Goal: Feedback & Contribution: Contribute content

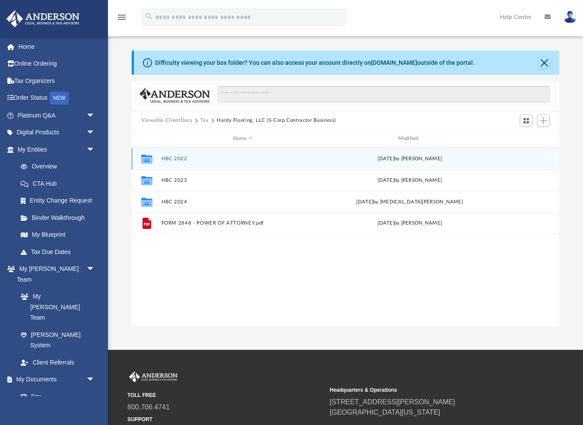
scroll to position [197, 428]
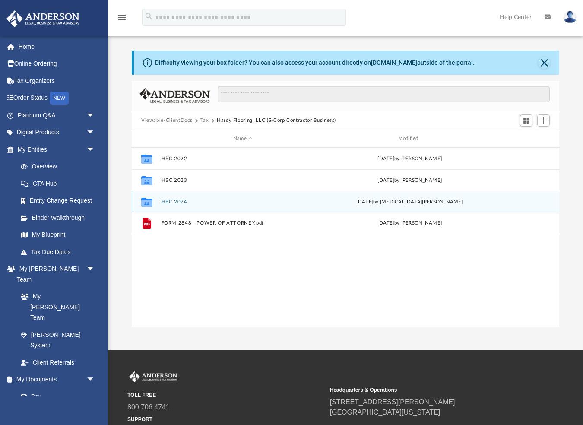
click at [178, 203] on button "HBC 2024" at bounding box center [243, 202] width 163 height 6
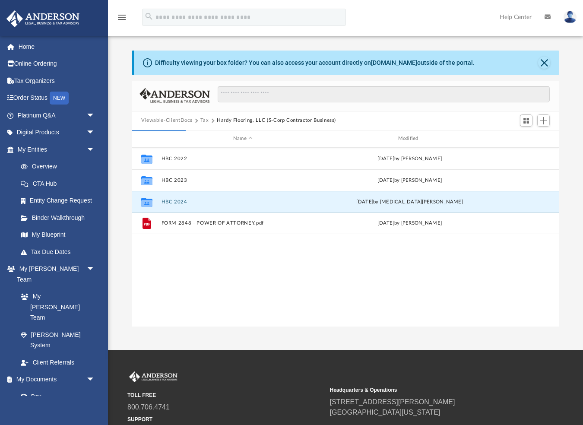
click at [174, 202] on button "HBC 2024" at bounding box center [243, 202] width 163 height 6
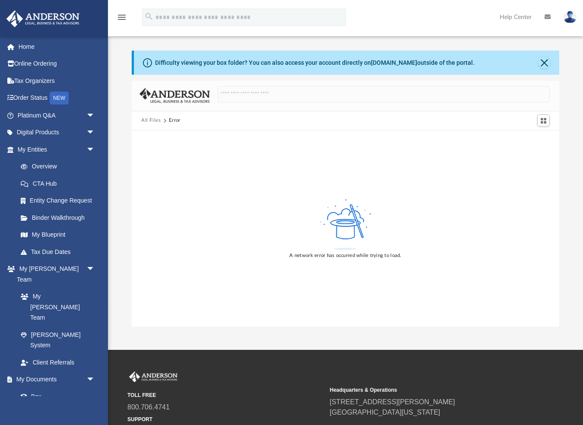
click at [545, 62] on button "Close" at bounding box center [544, 63] width 12 height 12
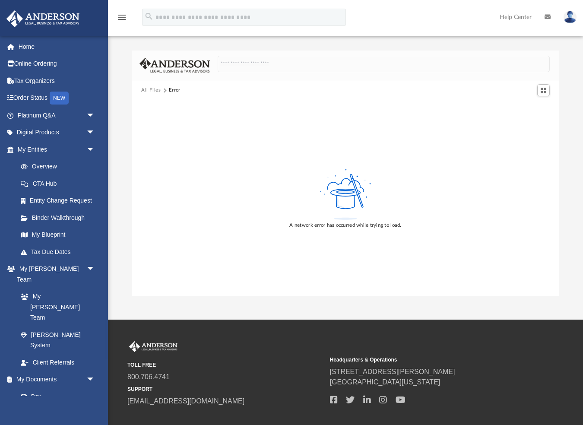
click at [571, 16] on img at bounding box center [570, 17] width 13 height 13
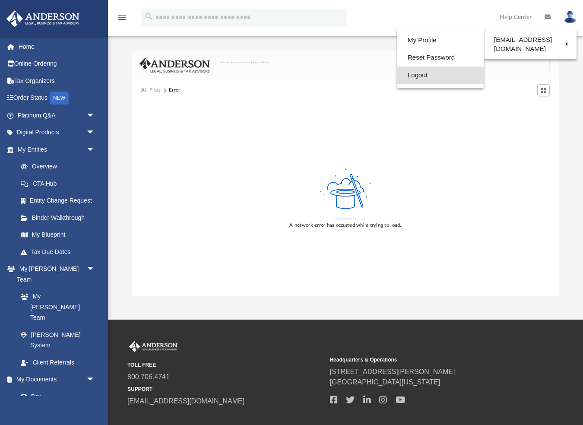
click at [433, 76] on link "Logout" at bounding box center [440, 76] width 86 height 18
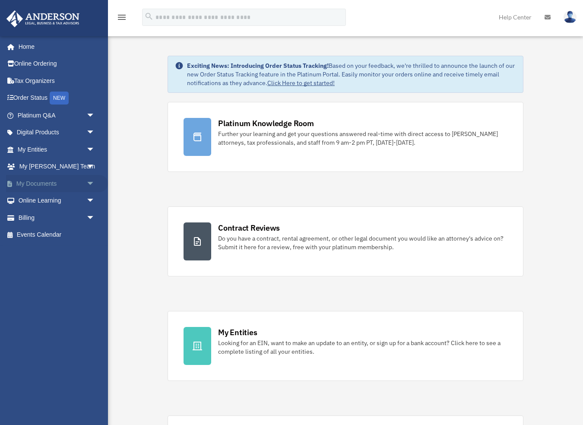
click at [38, 179] on link "My Documents arrow_drop_down" at bounding box center [57, 183] width 102 height 17
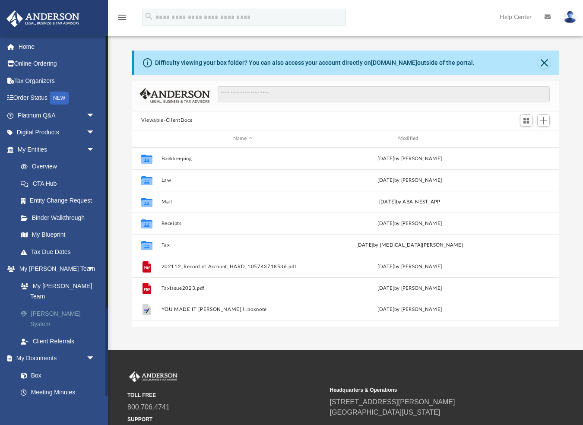
scroll to position [0, 0]
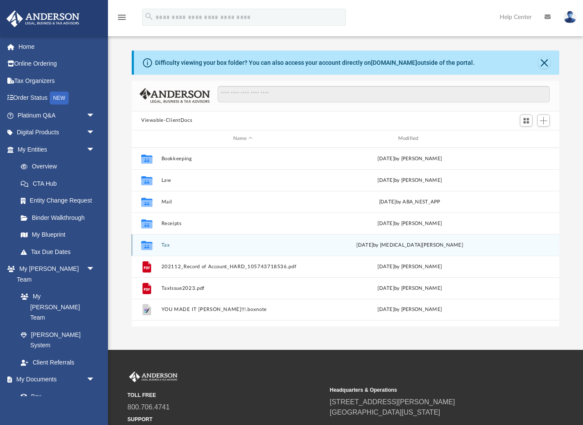
click at [165, 244] on button "Tax" at bounding box center [243, 245] width 163 height 6
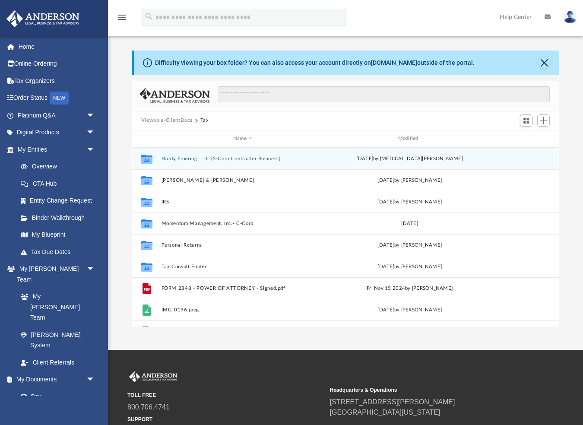
click at [181, 158] on button "Hardy Flooring, LLC (S-Corp Contractor Business)" at bounding box center [243, 158] width 163 height 6
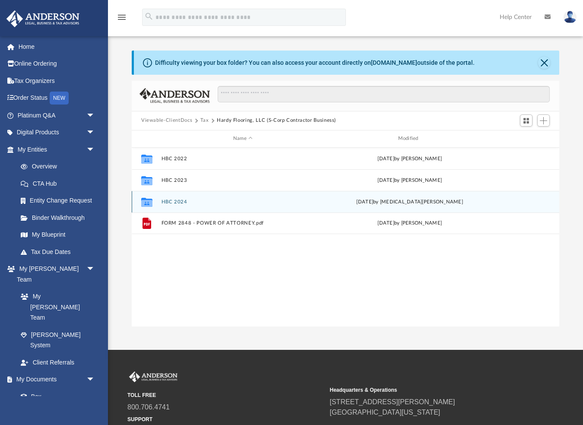
click at [177, 197] on div "Collaborated Folder HBC 2024 Fri Aug 29 2025 by Nikita Patel" at bounding box center [346, 202] width 428 height 22
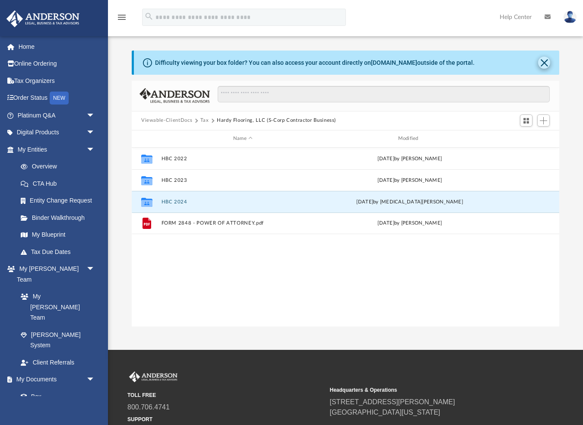
click at [545, 61] on button "Close" at bounding box center [544, 63] width 12 height 12
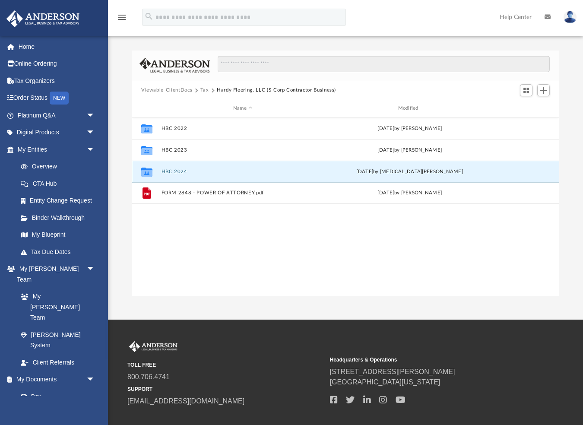
click at [167, 172] on button "HBC 2024" at bounding box center [243, 171] width 163 height 6
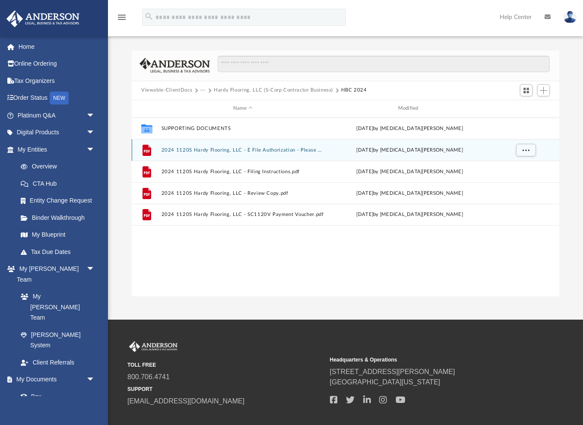
click at [197, 148] on button "2024 1120S Hardy Flooring, LLC - E File Authorization - Please Sign.pdf" at bounding box center [243, 150] width 163 height 6
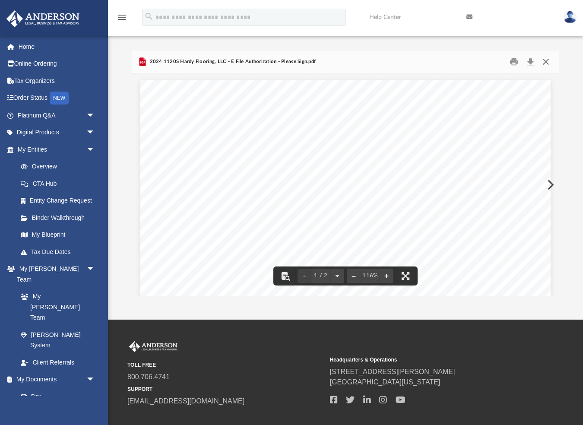
click at [548, 61] on button "Close" at bounding box center [546, 61] width 16 height 13
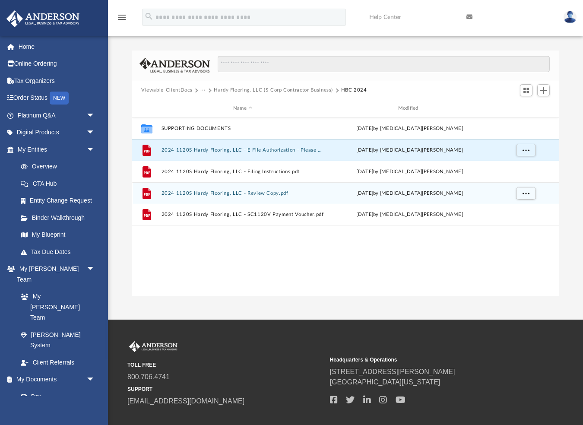
click at [200, 190] on button "2024 1120S Hardy Flooring, LLC - Review Copy.pdf" at bounding box center [243, 193] width 163 height 6
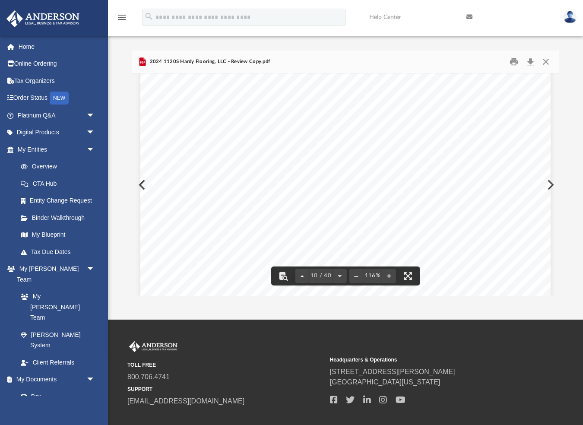
scroll to position [4957, 0]
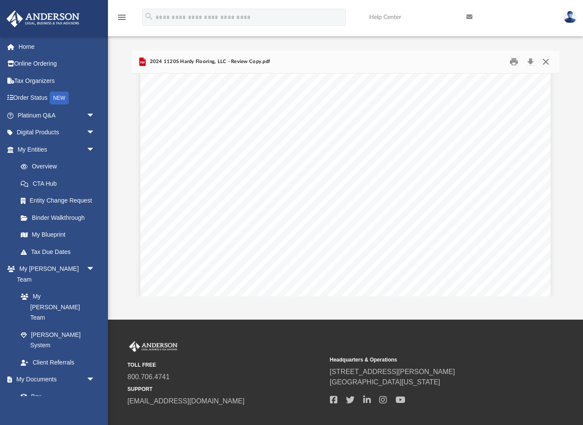
click at [547, 60] on button "Close" at bounding box center [546, 61] width 16 height 13
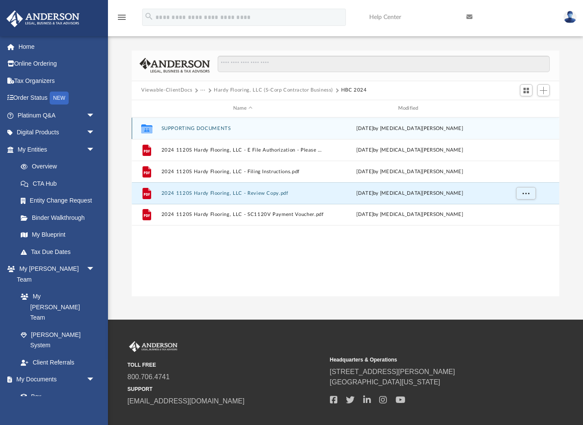
click at [211, 128] on button "SUPPORTING DOCUMENTS" at bounding box center [243, 128] width 163 height 6
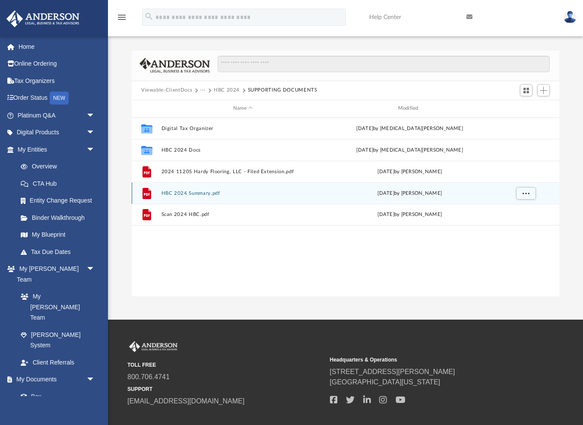
click at [193, 192] on button "HBC 2024 Summary.pdf" at bounding box center [243, 193] width 163 height 6
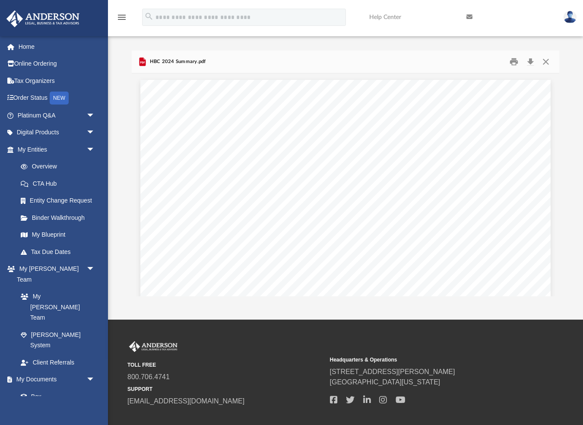
scroll to position [0, 0]
click at [545, 60] on button "Close" at bounding box center [546, 61] width 16 height 13
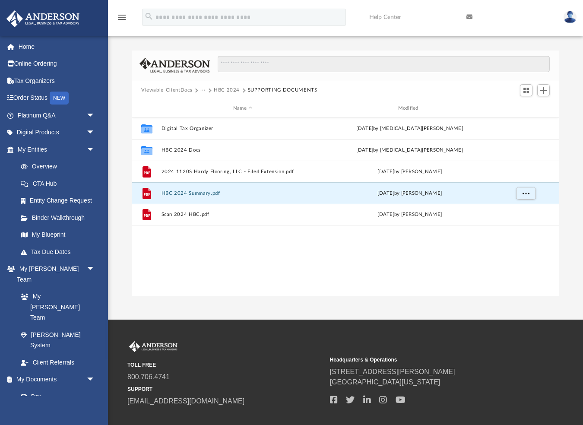
click at [227, 90] on button "HBC 2024" at bounding box center [227, 90] width 26 height 8
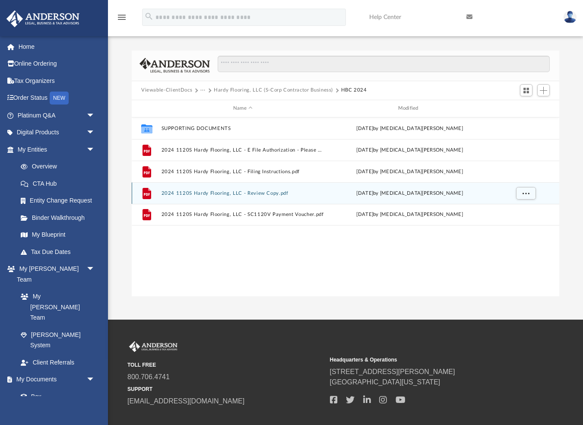
click at [222, 195] on button "2024 1120S Hardy Flooring, LLC - Review Copy.pdf" at bounding box center [243, 193] width 163 height 6
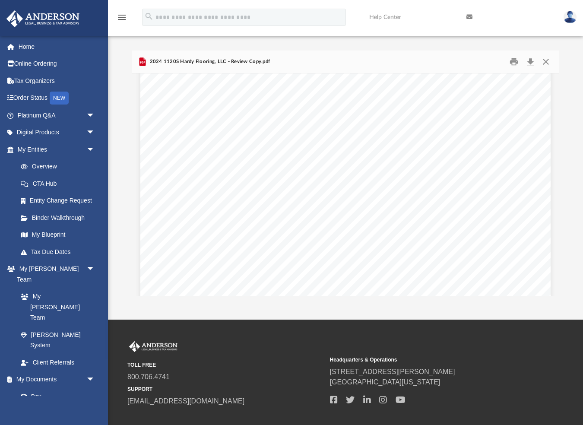
scroll to position [6300, 0]
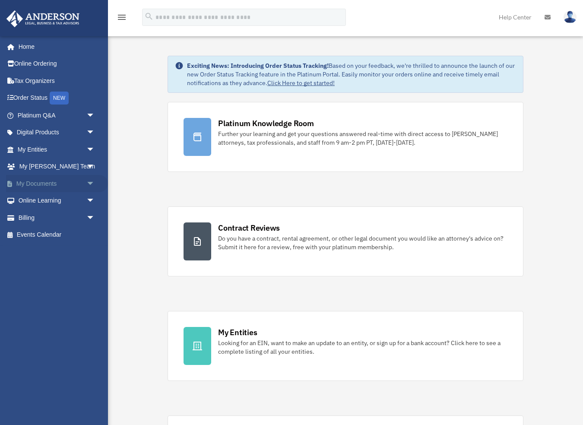
click at [49, 182] on link "My Documents arrow_drop_down" at bounding box center [57, 183] width 102 height 17
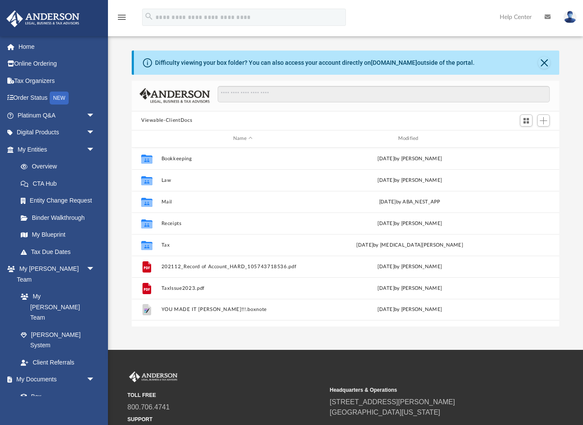
scroll to position [197, 428]
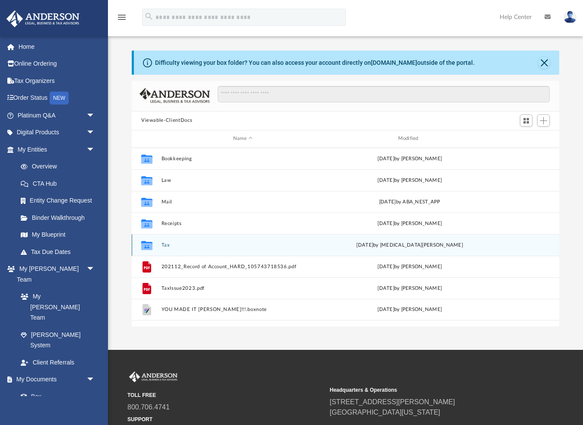
click at [166, 245] on button "Tax" at bounding box center [243, 245] width 163 height 6
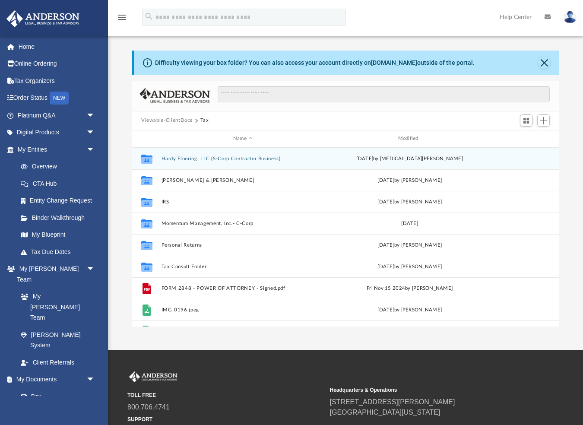
click at [182, 159] on button "Hardy Flooring, LLC (S-Corp Contractor Business)" at bounding box center [243, 158] width 163 height 6
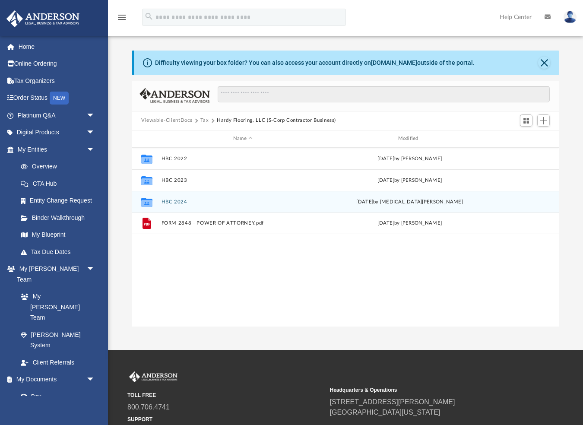
click at [180, 200] on button "HBC 2024" at bounding box center [243, 202] width 163 height 6
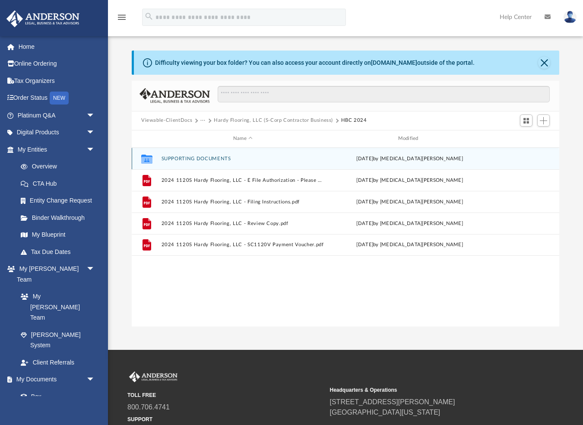
click at [182, 158] on button "SUPPORTING DOCUMENTS" at bounding box center [243, 158] width 163 height 6
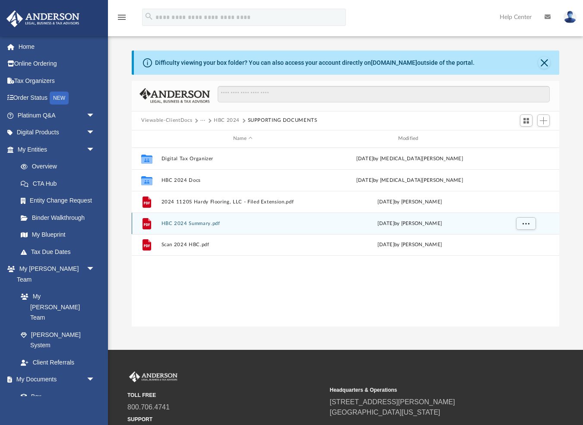
click at [185, 222] on button "HBC 2024 Summary.pdf" at bounding box center [243, 223] width 163 height 6
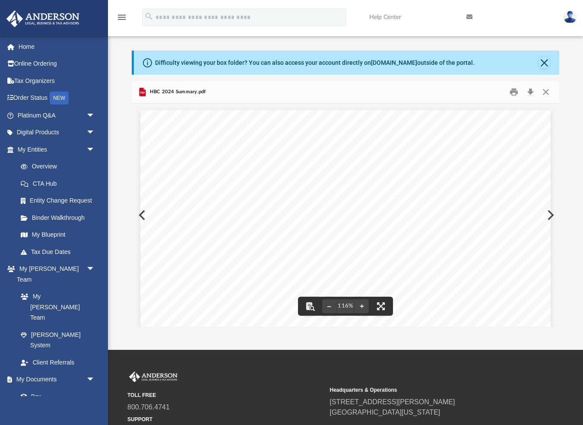
scroll to position [0, 0]
click at [547, 60] on button "Close" at bounding box center [544, 63] width 12 height 12
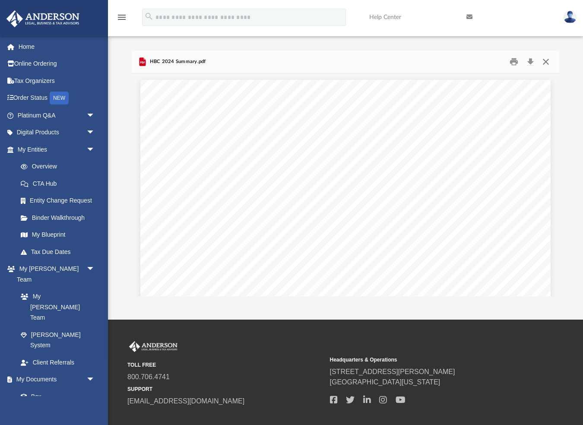
click at [547, 60] on button "Close" at bounding box center [546, 61] width 16 height 13
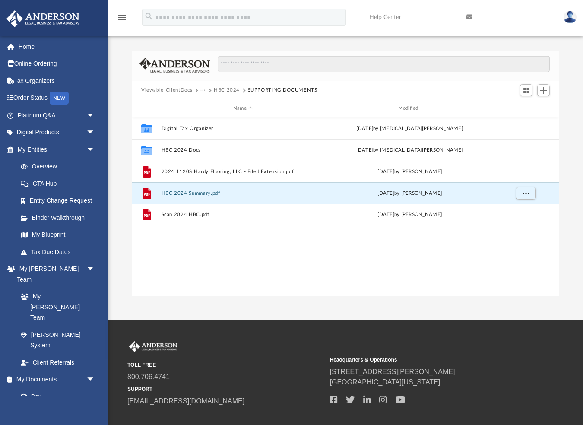
click at [226, 89] on button "HBC 2024" at bounding box center [227, 90] width 26 height 8
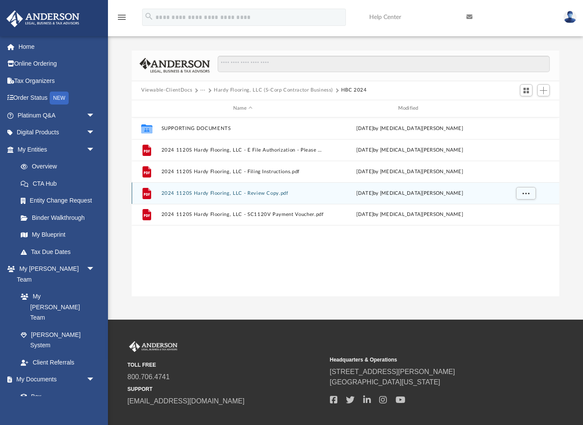
click at [222, 190] on button "2024 1120S Hardy Flooring, LLC - Review Copy.pdf" at bounding box center [243, 193] width 163 height 6
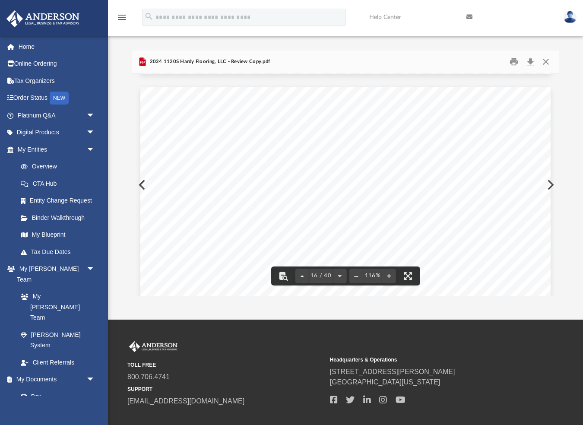
scroll to position [8165, 0]
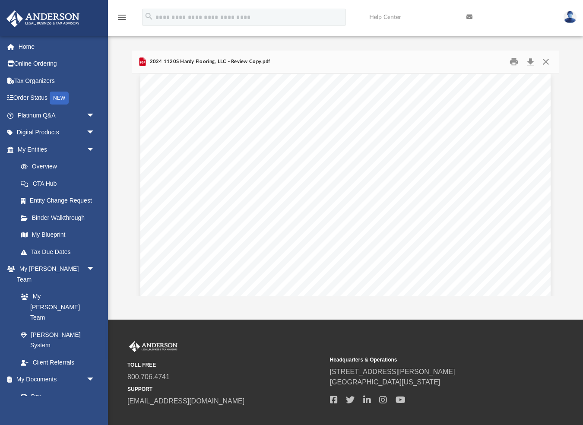
click at [339, 226] on div "REVIEW COPY }}}}}}}}}}}}}}}}}}}}}}}}}}}}}} }}}}}}}}}} HARDY BROTHERS CONTRACTIN…" at bounding box center [345, 339] width 410 height 531
click at [545, 60] on button "Close" at bounding box center [546, 61] width 16 height 13
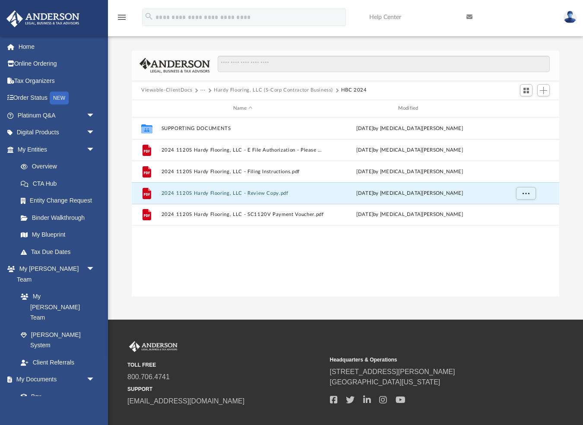
click at [236, 89] on button "Hardy Flooring, LLC (S-Corp Contractor Business)" at bounding box center [273, 90] width 119 height 8
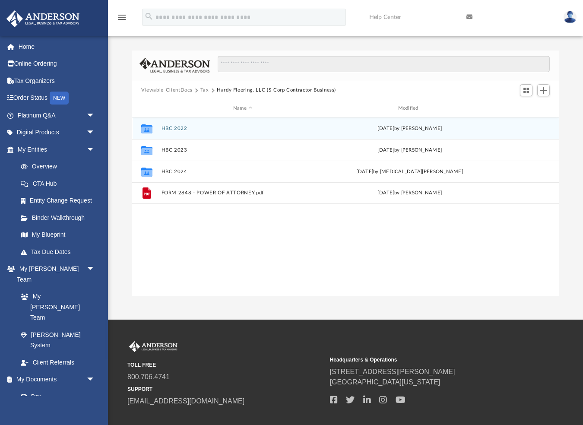
click at [173, 127] on button "HBC 2022" at bounding box center [243, 128] width 163 height 6
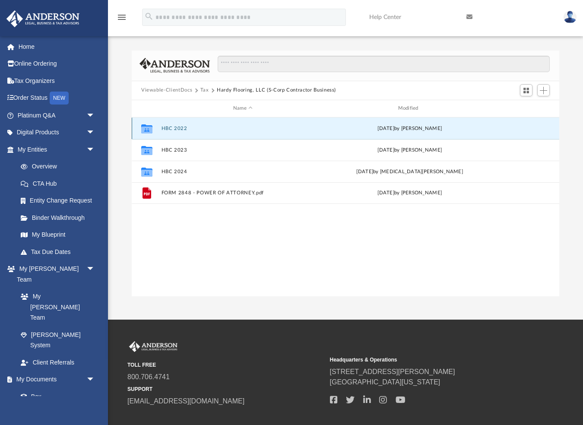
click at [173, 127] on button "HBC 2022" at bounding box center [243, 128] width 163 height 6
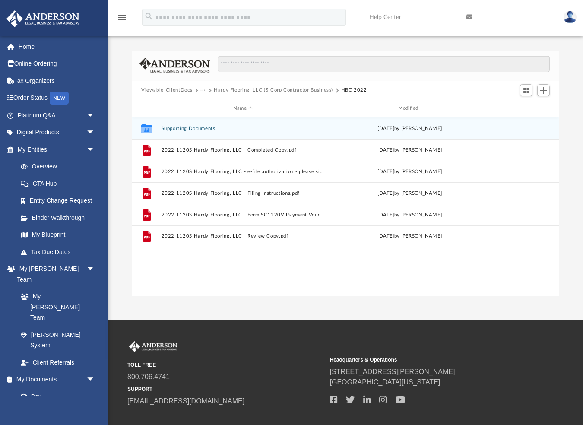
click at [175, 130] on button "Supporting Documents" at bounding box center [243, 128] width 163 height 6
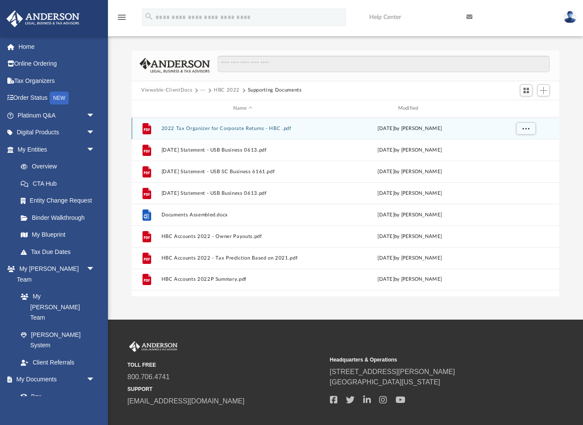
scroll to position [0, 0]
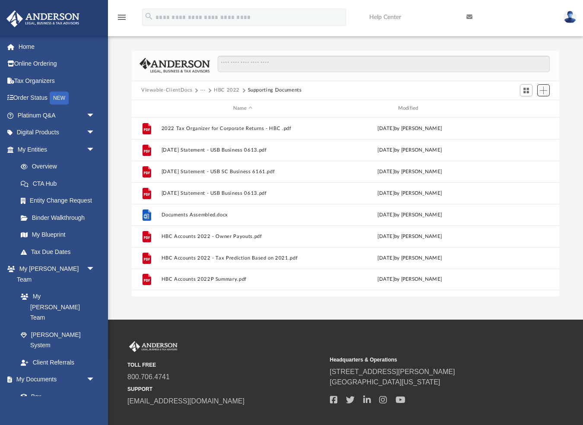
click at [543, 89] on span "Add" at bounding box center [543, 90] width 7 height 7
click at [526, 108] on li "Upload" at bounding box center [531, 107] width 28 height 9
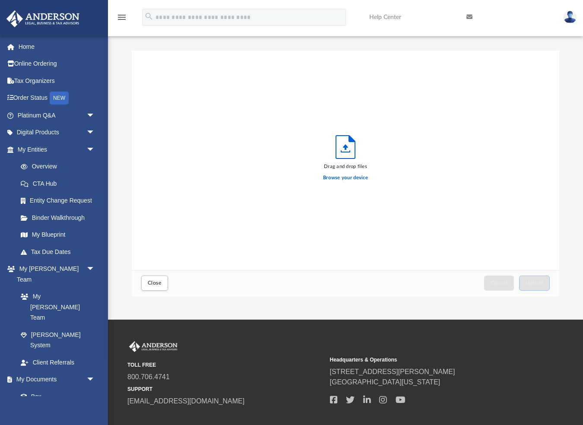
scroll to position [219, 428]
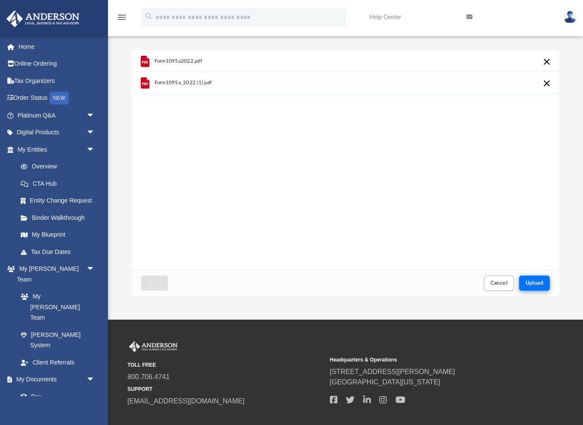
click at [536, 281] on span "Upload" at bounding box center [535, 282] width 18 height 5
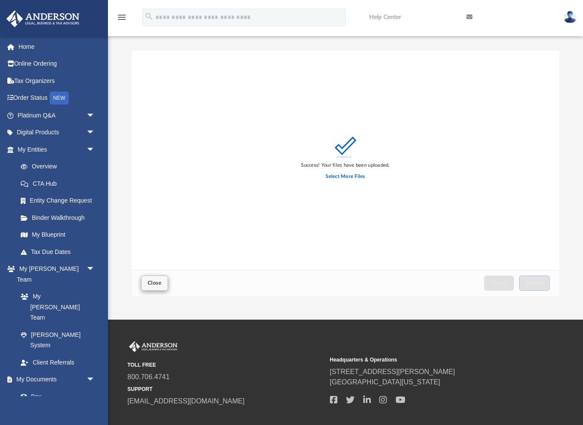
click at [155, 282] on span "Close" at bounding box center [155, 282] width 14 height 5
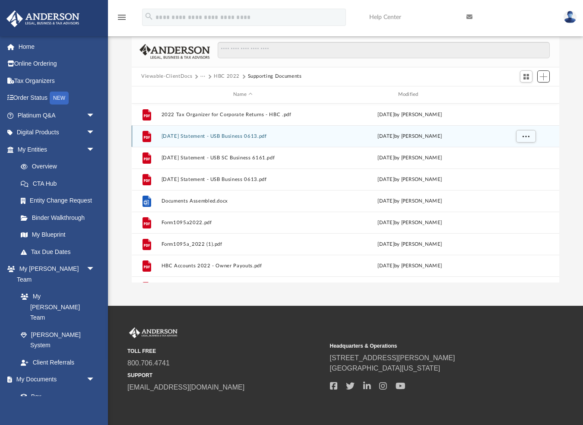
scroll to position [0, 0]
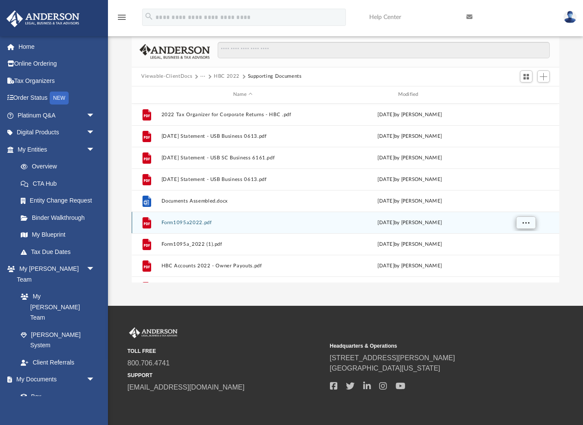
click at [524, 222] on span "More options" at bounding box center [526, 222] width 7 height 5
click at [199, 225] on button "Form1095a2022.pdf" at bounding box center [243, 222] width 163 height 6
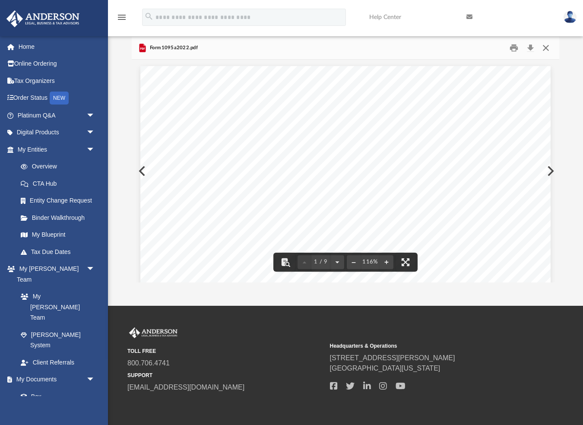
click at [547, 47] on button "Close" at bounding box center [546, 47] width 16 height 13
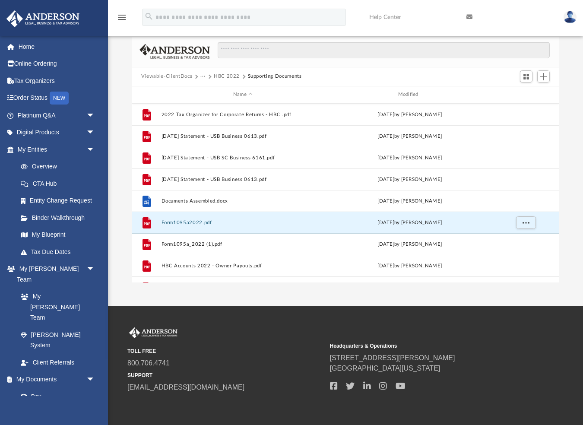
click at [225, 75] on button "HBC 2022" at bounding box center [227, 77] width 26 height 8
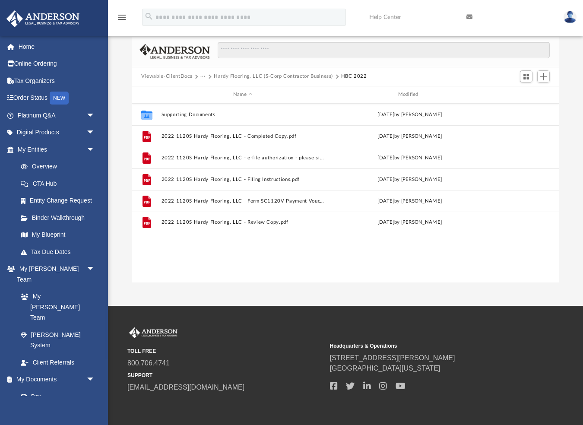
click at [202, 76] on button "···" at bounding box center [203, 77] width 6 height 8
click at [209, 92] on li "Tax" at bounding box center [209, 91] width 8 height 9
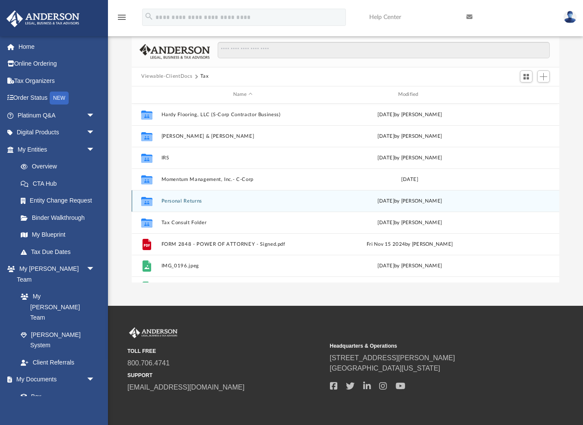
click at [178, 206] on div "Collaborated Folder Personal Returns Fri Jun 27 2025 by Kim Yoder" at bounding box center [346, 201] width 428 height 22
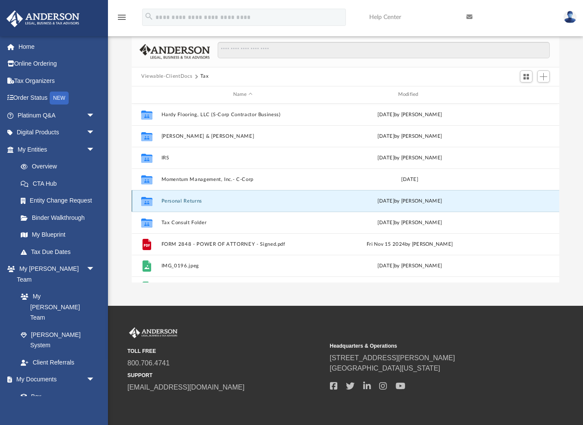
click at [175, 200] on button "Personal Returns" at bounding box center [243, 201] width 163 height 6
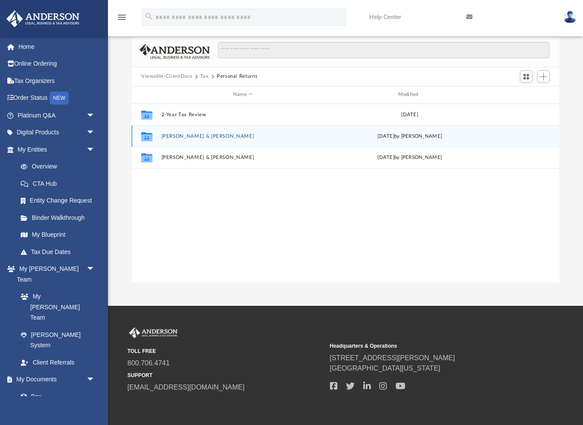
click at [170, 136] on button "John & Sherri" at bounding box center [243, 136] width 163 height 6
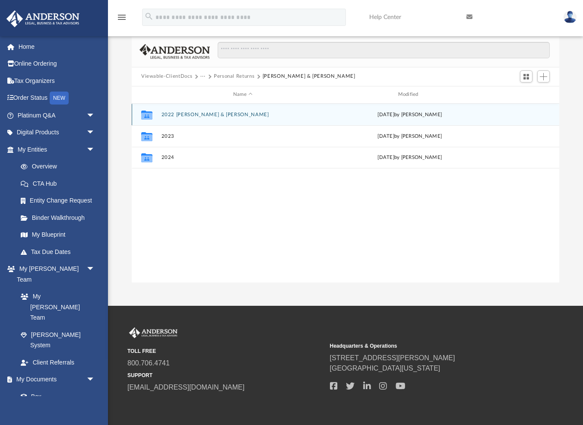
click at [166, 113] on button "2022 John & Sherri" at bounding box center [243, 114] width 163 height 6
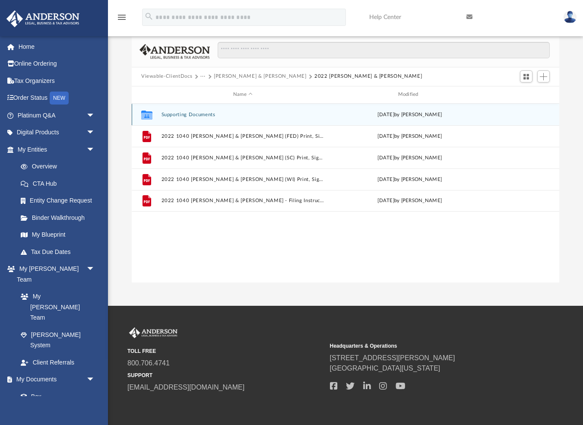
click at [170, 115] on button "Supporting Documents" at bounding box center [243, 114] width 163 height 6
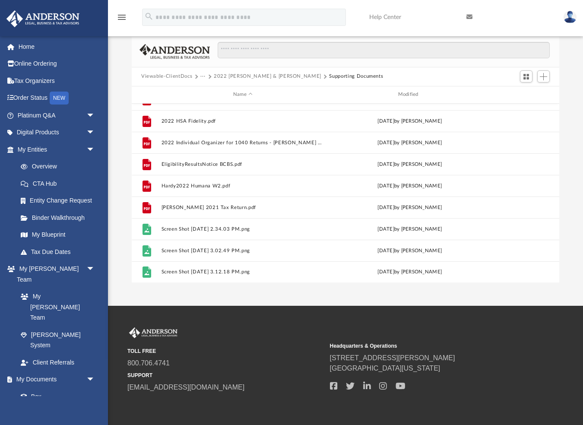
scroll to position [209, 0]
click at [545, 76] on span "Add" at bounding box center [543, 76] width 7 height 7
click at [528, 93] on li "Upload" at bounding box center [531, 93] width 28 height 9
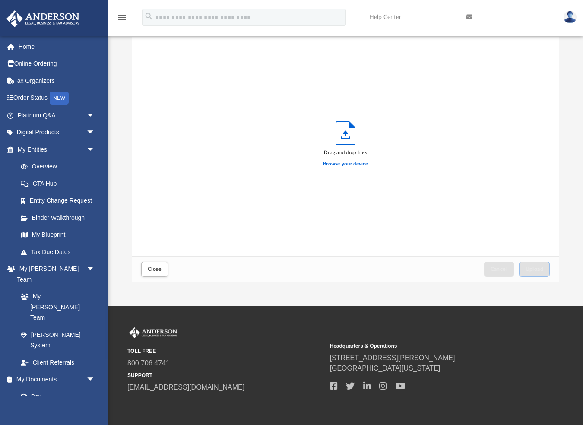
scroll to position [0, 0]
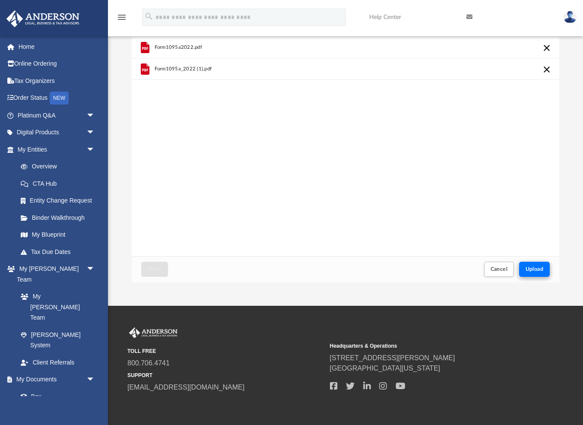
click at [532, 267] on span "Upload" at bounding box center [535, 269] width 18 height 5
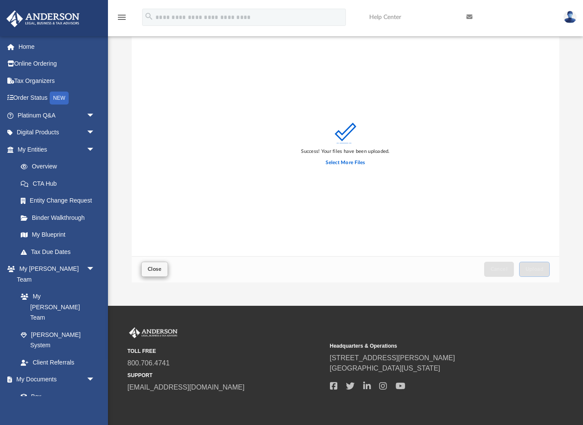
click at [152, 270] on span "Close" at bounding box center [155, 269] width 14 height 5
